Goal: Find specific page/section: Find specific page/section

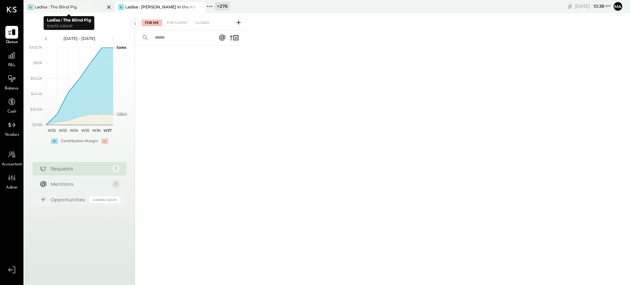
click at [113, 7] on div at bounding box center [102, 7] width 23 height 10
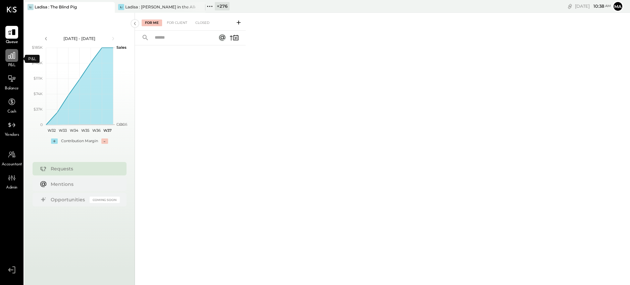
click at [11, 58] on icon at bounding box center [11, 55] width 7 height 7
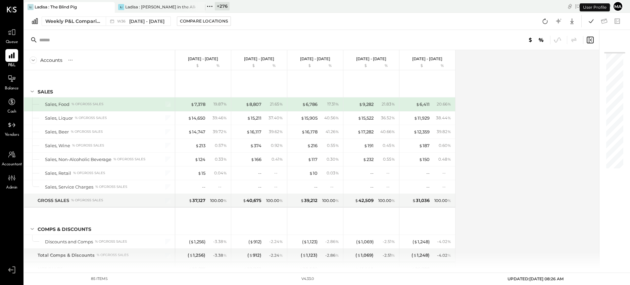
click at [211, 5] on icon at bounding box center [209, 6] width 9 height 9
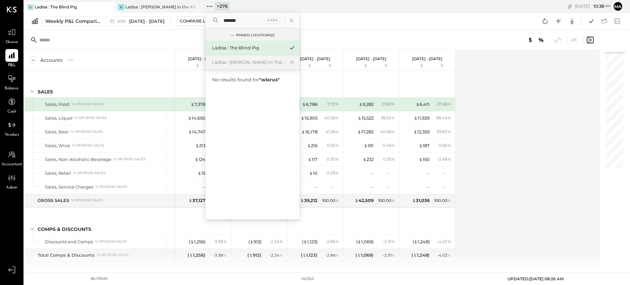
click at [231, 20] on input "******" at bounding box center [242, 20] width 43 height 12
type input "******"
click at [228, 95] on div "Walrus Rodeo" at bounding box center [248, 93] width 72 height 6
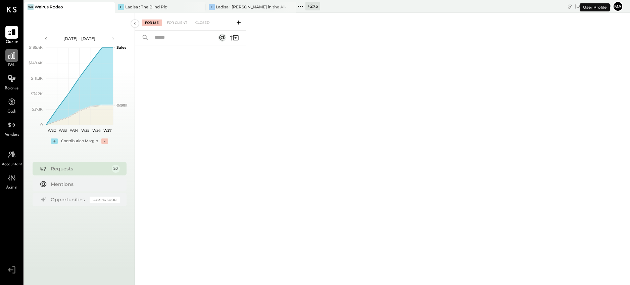
click at [14, 61] on div at bounding box center [11, 55] width 13 height 13
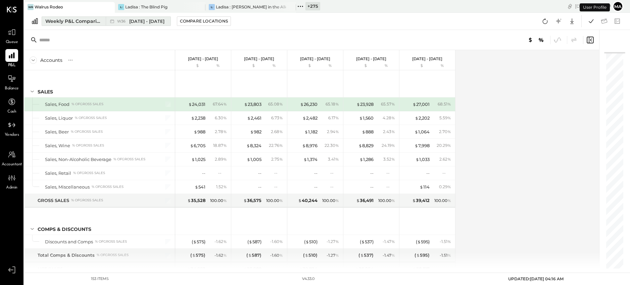
click at [144, 20] on span "[DATE] - [DATE]" at bounding box center [146, 21] width 35 height 6
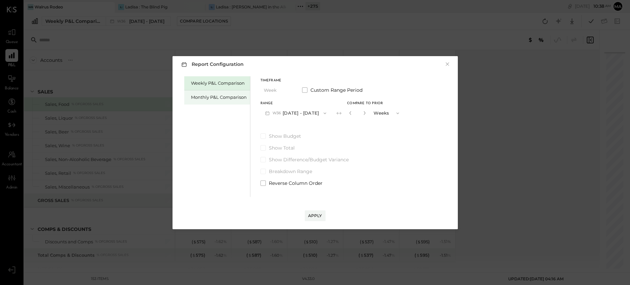
click at [234, 96] on div "Monthly P&L Comparison" at bounding box center [219, 97] width 56 height 6
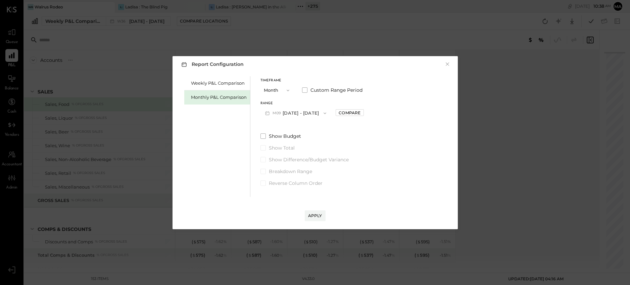
click at [322, 113] on icon "button" at bounding box center [324, 112] width 5 height 5
click at [322, 113] on div "M09 [DATE] - [DATE]" at bounding box center [299, 114] width 77 height 14
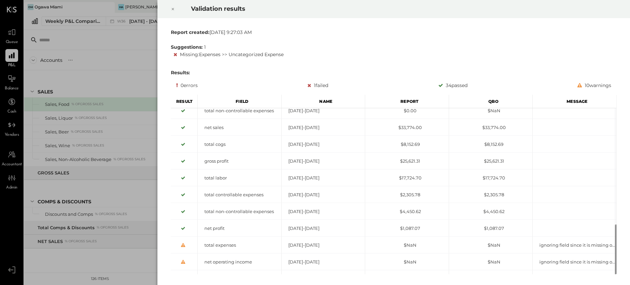
drag, startPoint x: 172, startPoint y: 8, endPoint x: 165, endPoint y: 8, distance: 7.4
click at [172, 8] on icon at bounding box center [173, 9] width 4 height 8
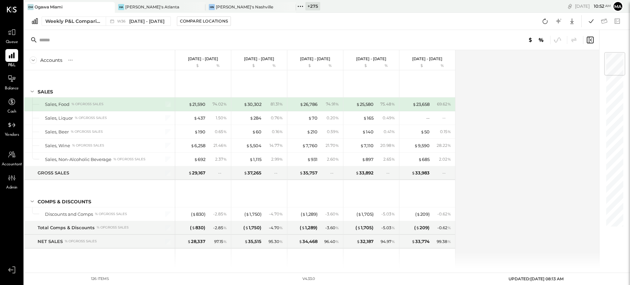
click at [109, 7] on icon at bounding box center [109, 7] width 8 height 8
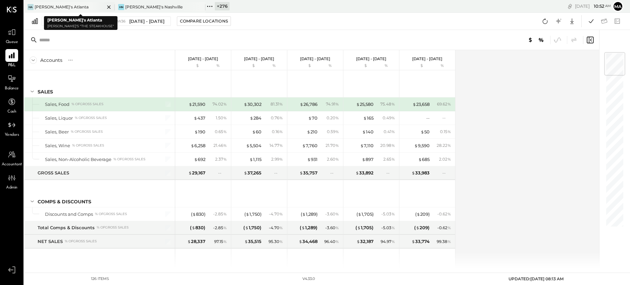
click at [107, 7] on icon at bounding box center [109, 7] width 8 height 8
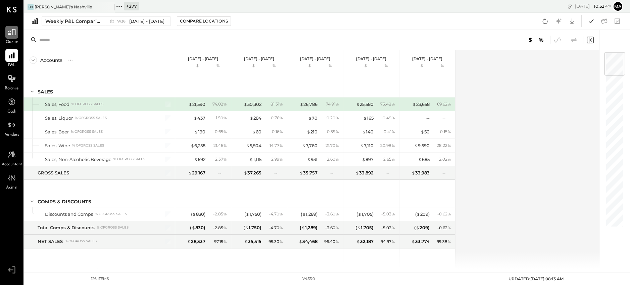
click at [11, 36] on icon at bounding box center [11, 32] width 9 height 9
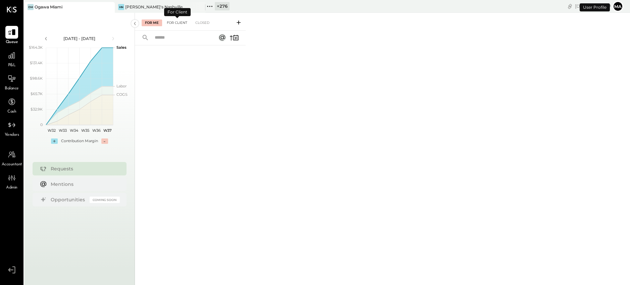
click at [178, 22] on div "For Client" at bounding box center [176, 22] width 27 height 7
click at [107, 6] on icon at bounding box center [109, 7] width 8 height 8
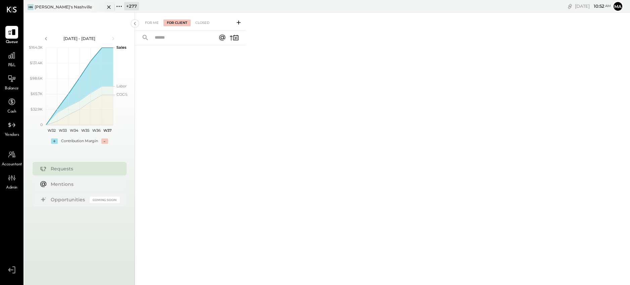
click at [76, 5] on div "HN Hal's Nashville" at bounding box center [64, 7] width 81 height 6
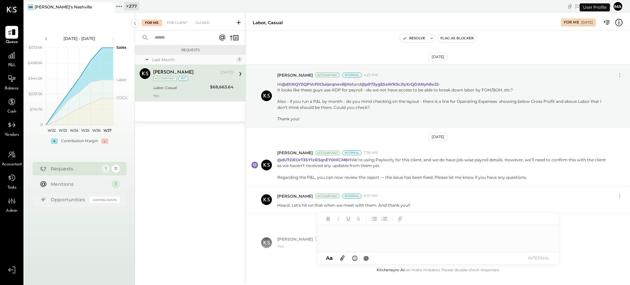
scroll to position [39, 0]
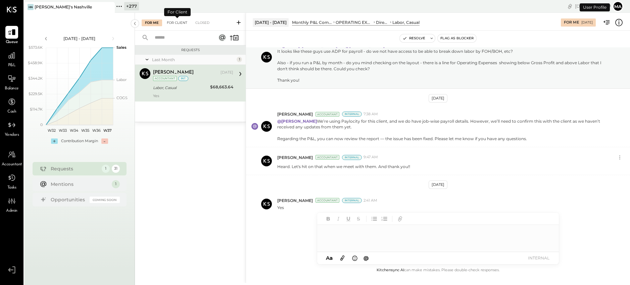
click at [184, 21] on div "For Client" at bounding box center [176, 22] width 27 height 7
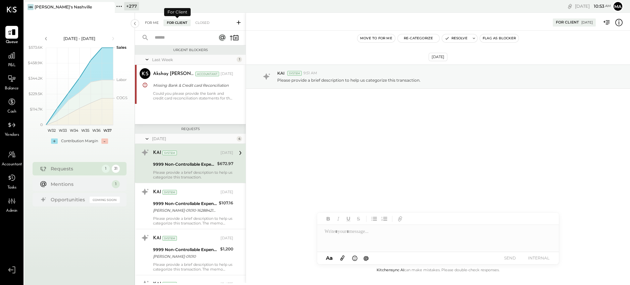
click at [150, 22] on div "For Me" at bounding box center [152, 22] width 20 height 7
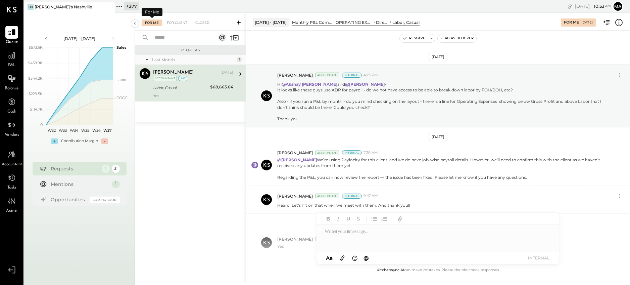
scroll to position [39, 0]
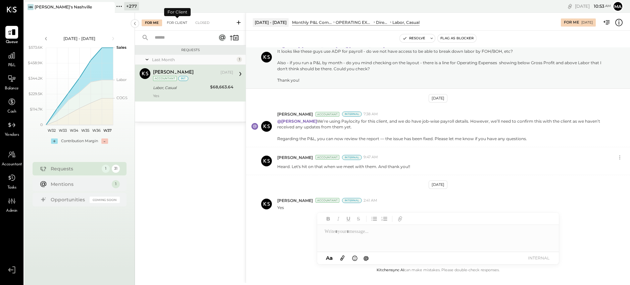
click at [183, 21] on div "For Client" at bounding box center [176, 22] width 27 height 7
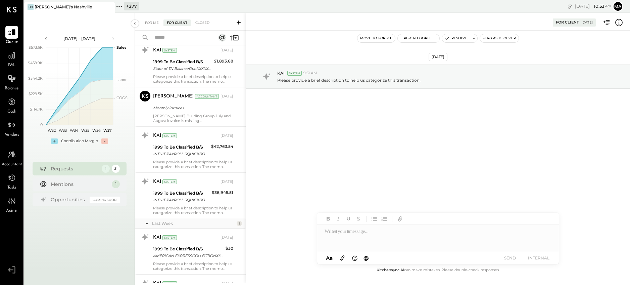
scroll to position [1181, 0]
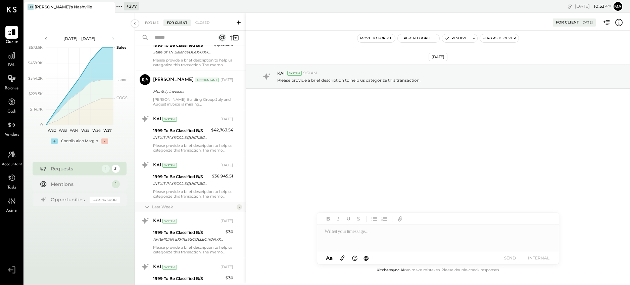
click at [120, 7] on icon at bounding box center [119, 6] width 9 height 9
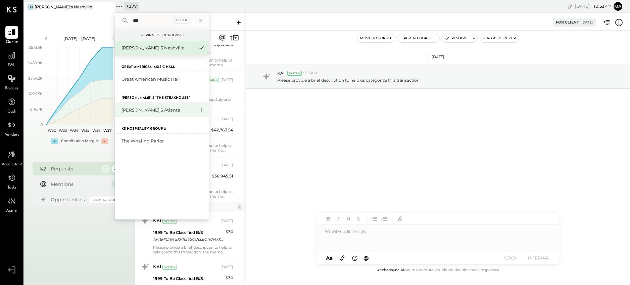
type input "***"
click at [147, 108] on div "[PERSON_NAME]'s Atlanta" at bounding box center [157, 110] width 72 height 6
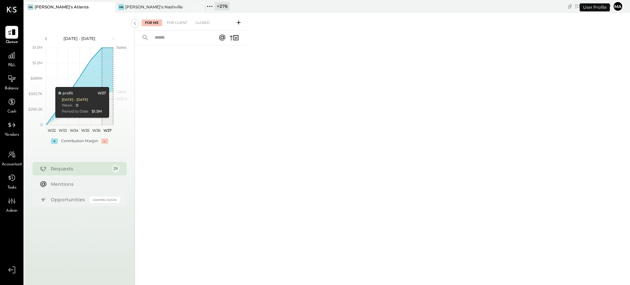
click at [182, 26] on div "For Me For Client Closed" at bounding box center [190, 22] width 111 height 18
click at [173, 23] on div "For Client" at bounding box center [176, 22] width 27 height 7
